Goal: Information Seeking & Learning: Learn about a topic

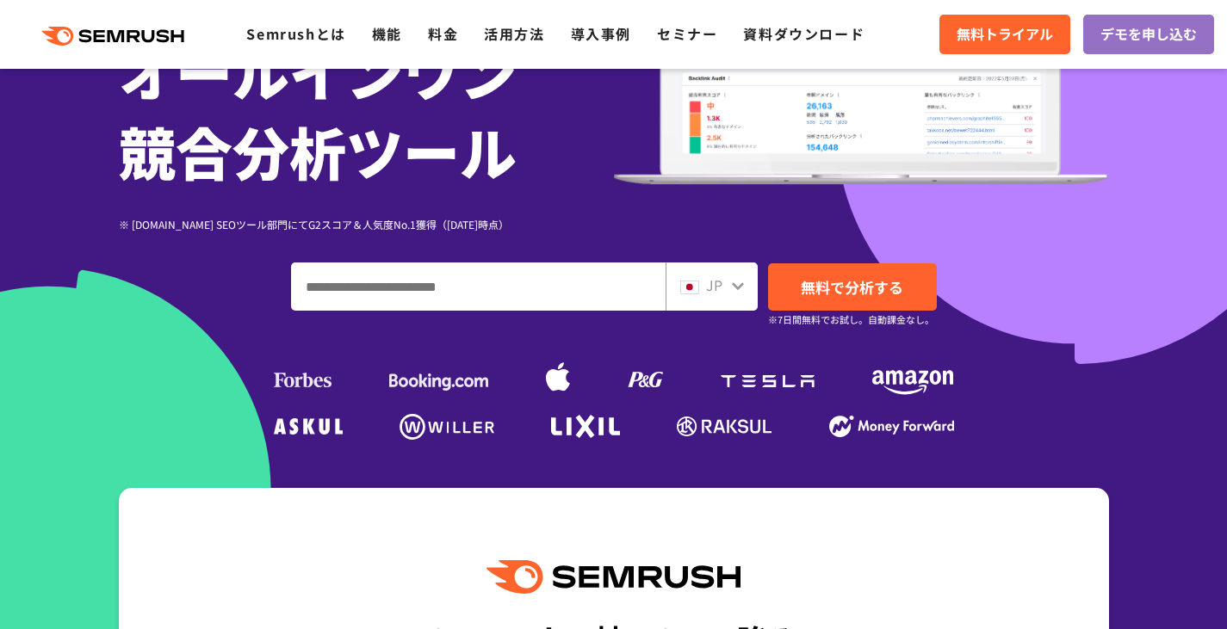
scroll to position [258, 0]
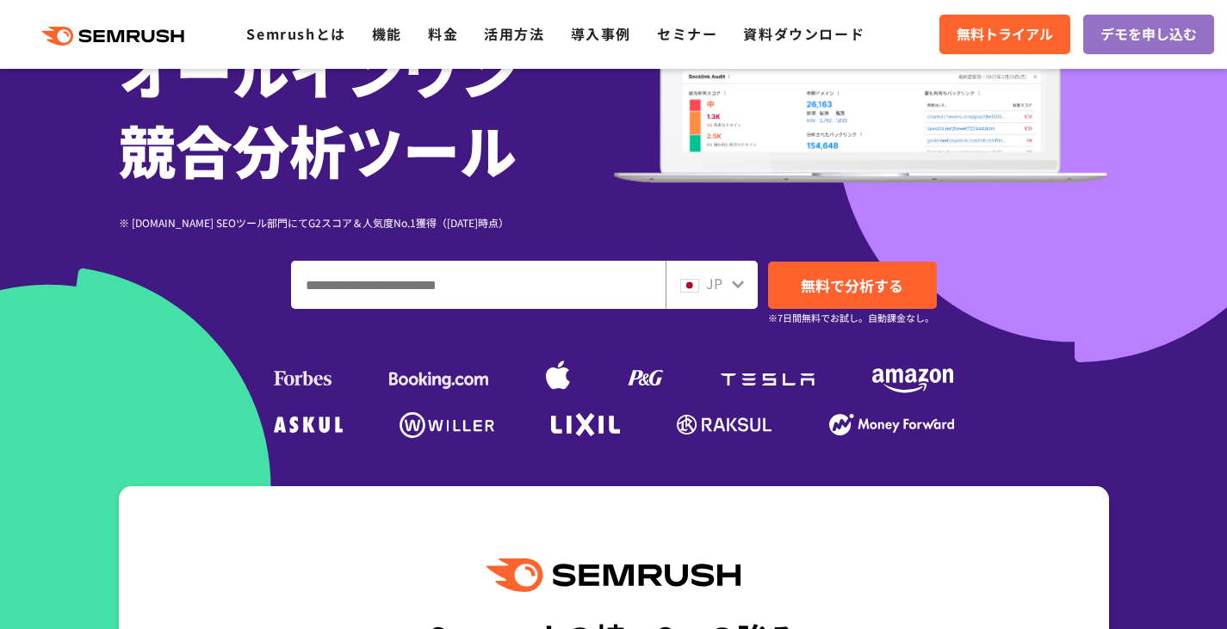
click at [116, 30] on icon ".cls {fill: #FF642D;}" at bounding box center [114, 36] width 195 height 19
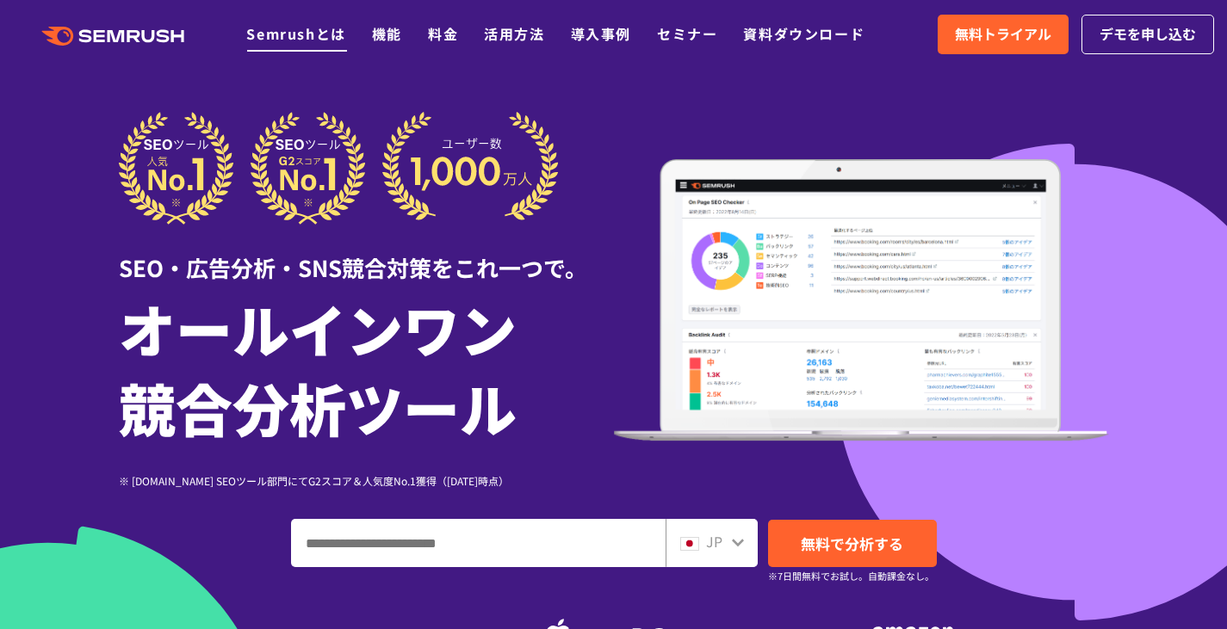
click at [272, 41] on link "Semrushとは" at bounding box center [295, 33] width 99 height 21
